Goal: Transaction & Acquisition: Subscribe to service/newsletter

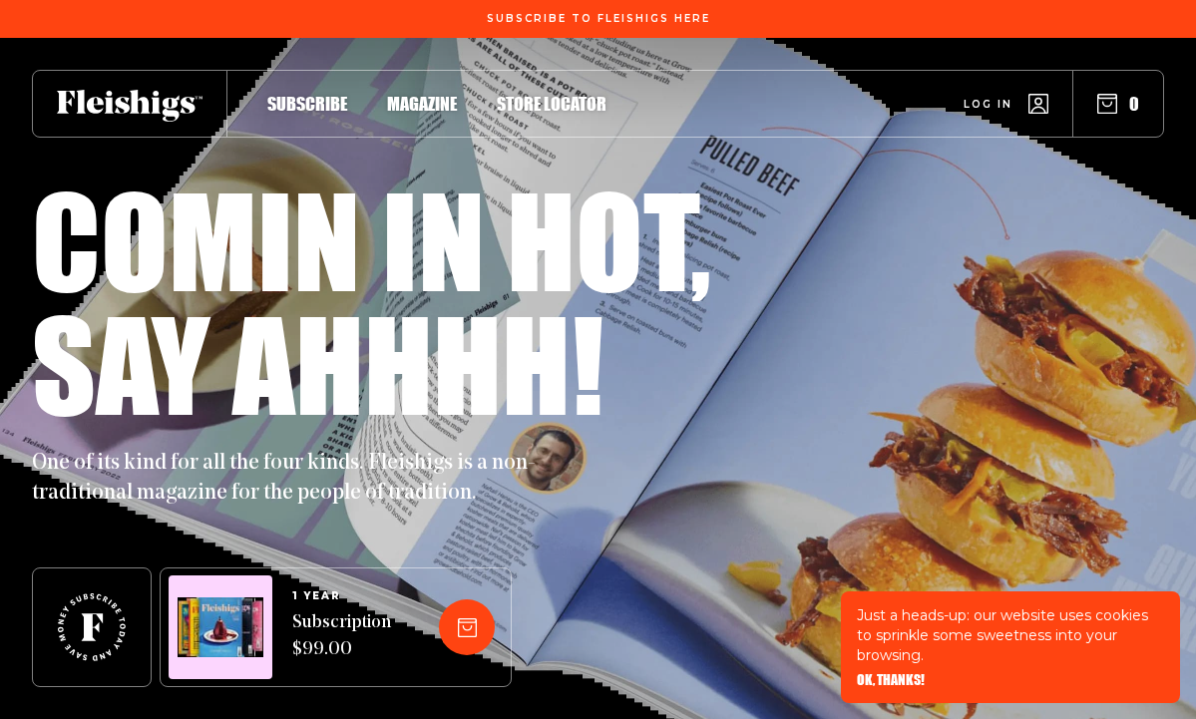
click at [345, 94] on span "Subscribe" at bounding box center [307, 83] width 80 height 22
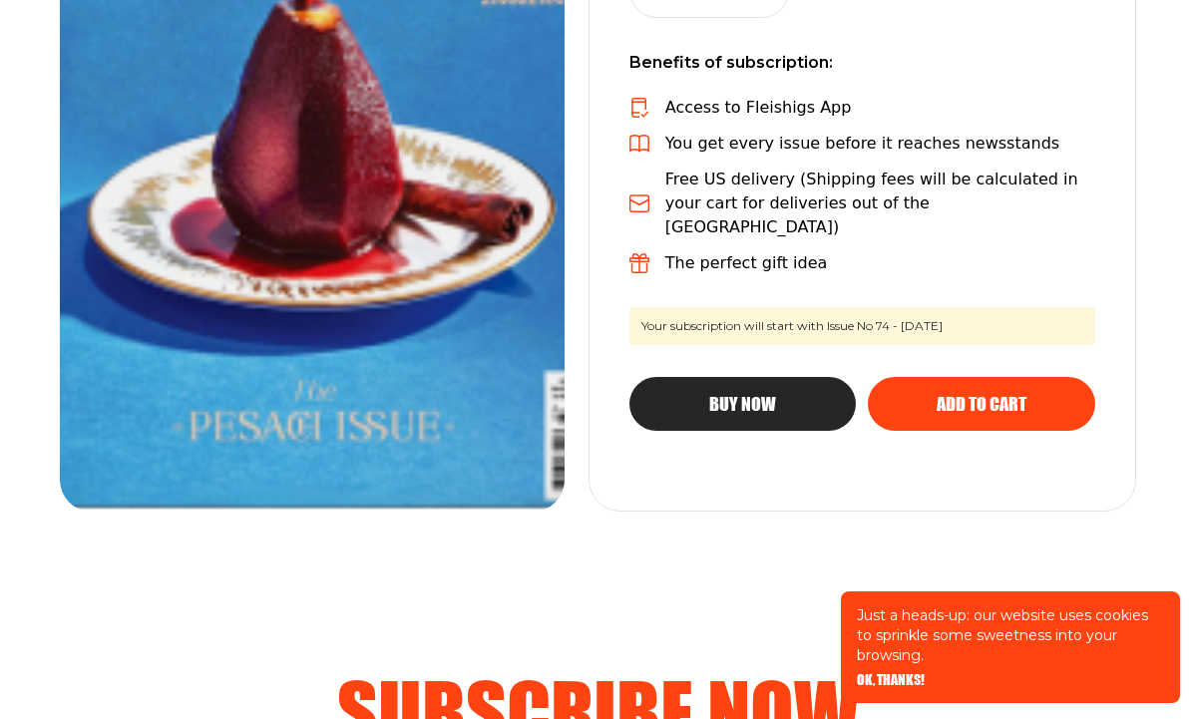
scroll to position [583, 0]
click at [758, 113] on p "Access to Fleishigs App" at bounding box center [758, 108] width 186 height 24
click at [761, 153] on p "You get every issue before it reaches newsstands" at bounding box center [862, 144] width 394 height 24
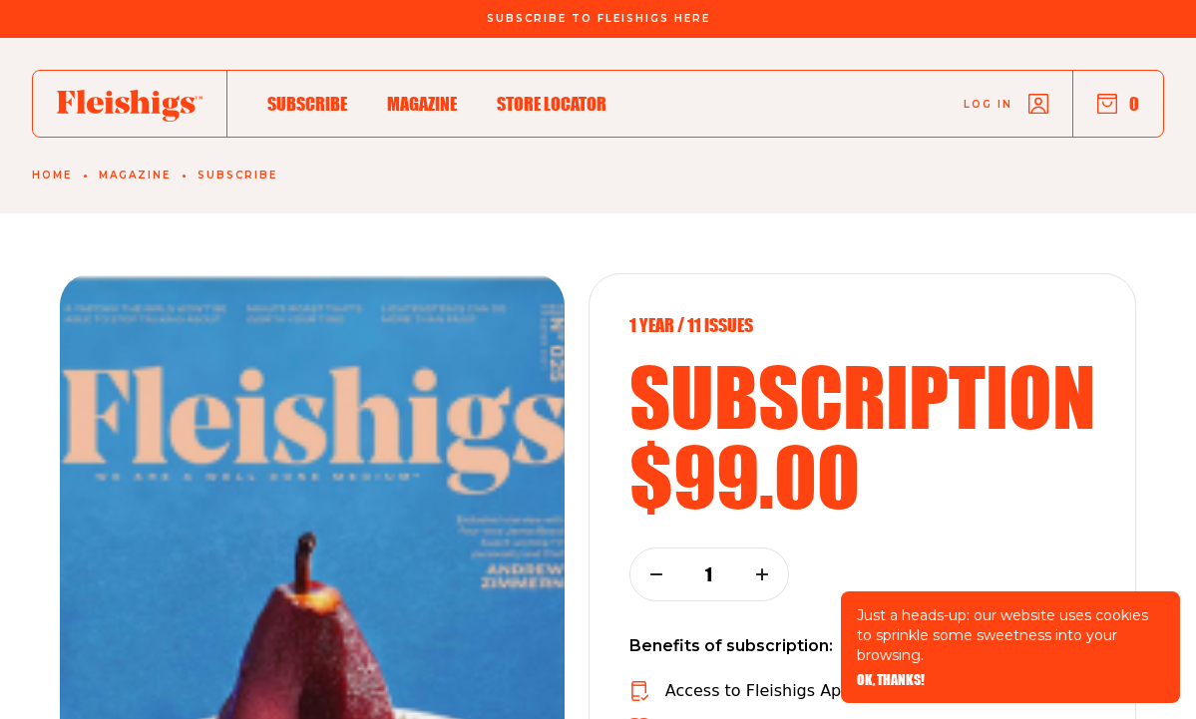
scroll to position [0, 0]
click at [149, 103] on use at bounding box center [130, 106] width 146 height 32
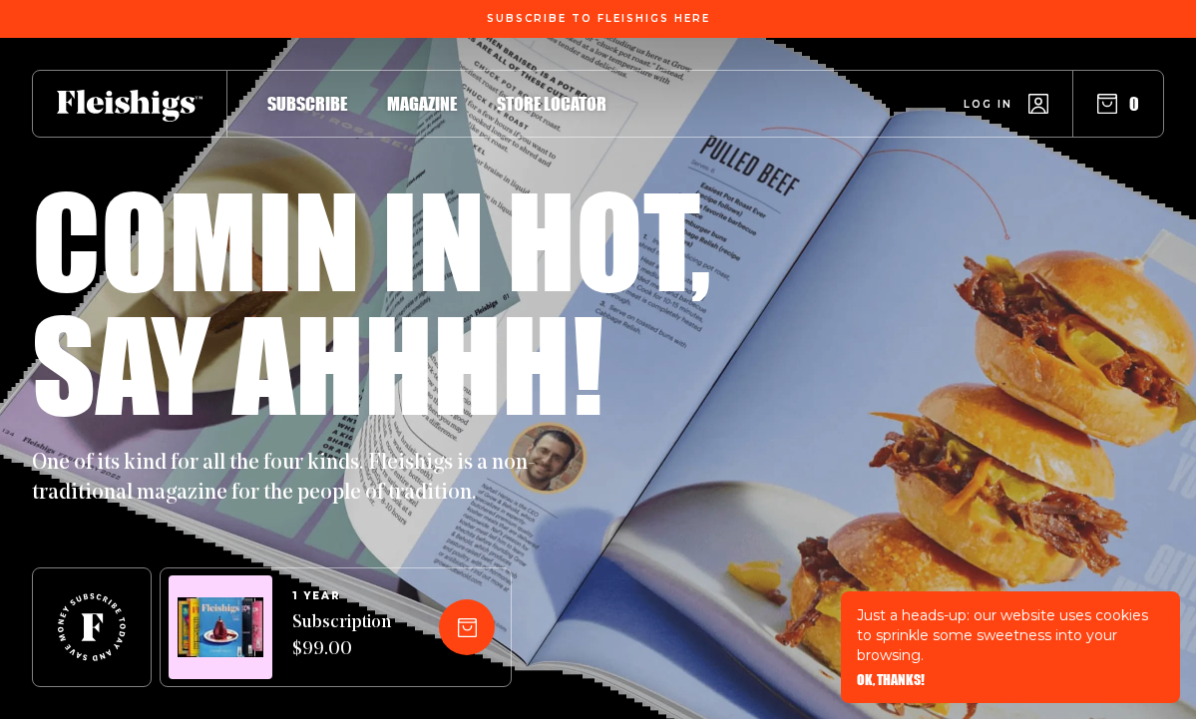
click at [269, 94] on span "Subscribe" at bounding box center [307, 83] width 80 height 22
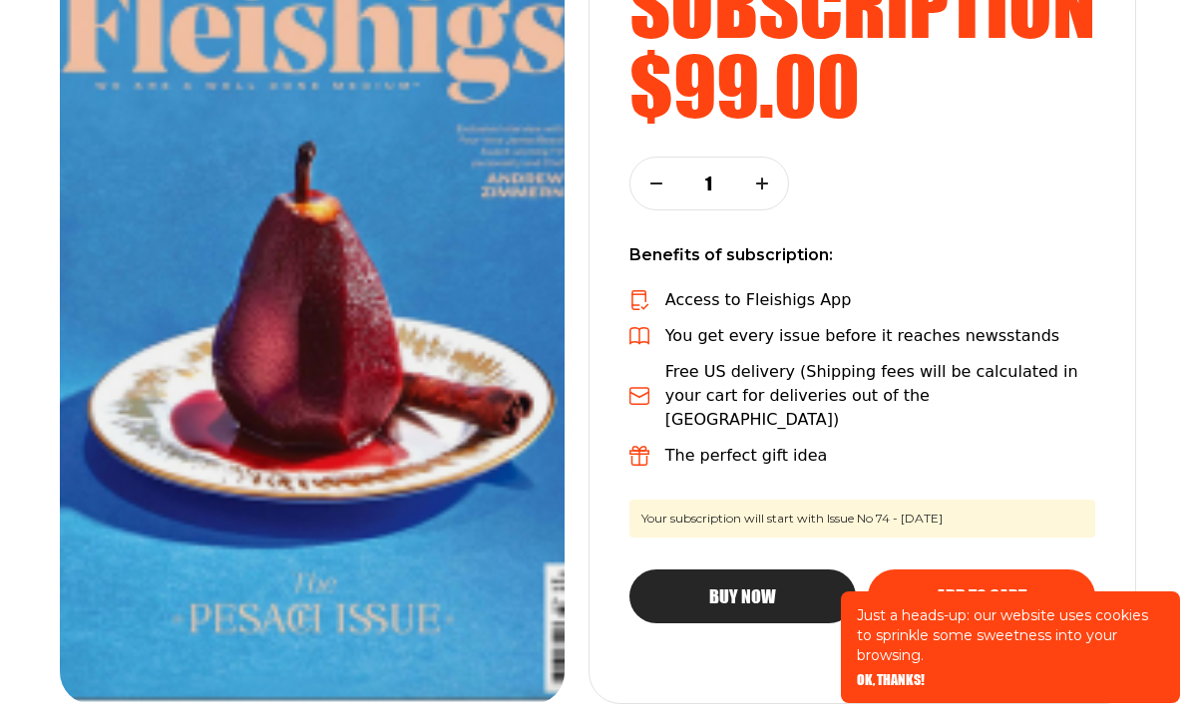
scroll to position [394, 0]
